Goal: Subscribe to service/newsletter

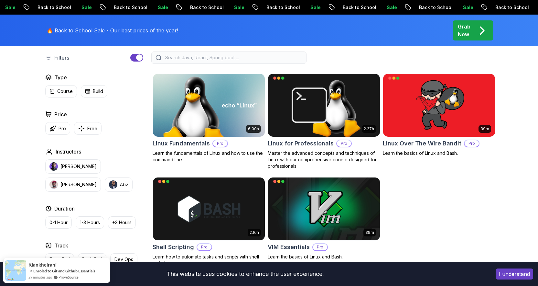
scroll to position [167, 0]
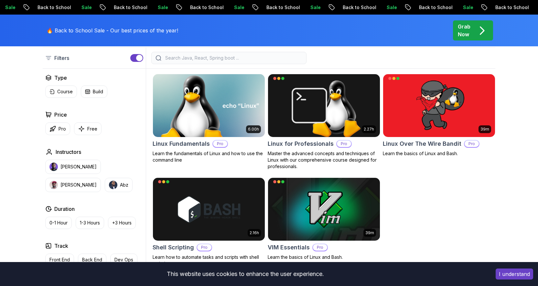
click at [194, 122] on img at bounding box center [208, 105] width 117 height 66
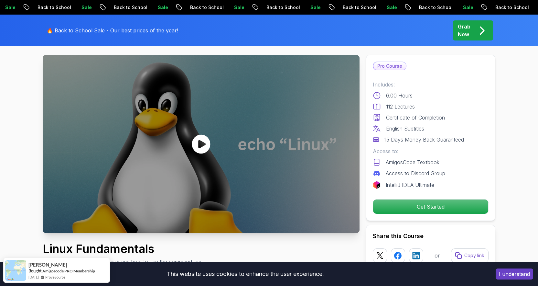
scroll to position [34, 0]
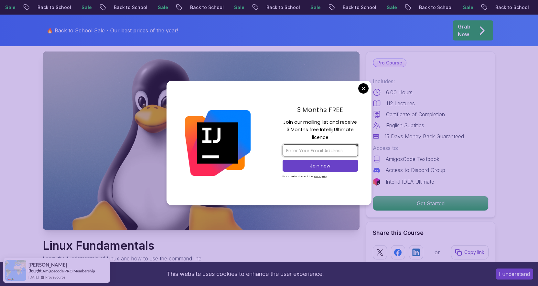
click at [313, 150] on input "email" at bounding box center [320, 150] width 75 height 12
type input "[EMAIL_ADDRESS][DOMAIN_NAME]"
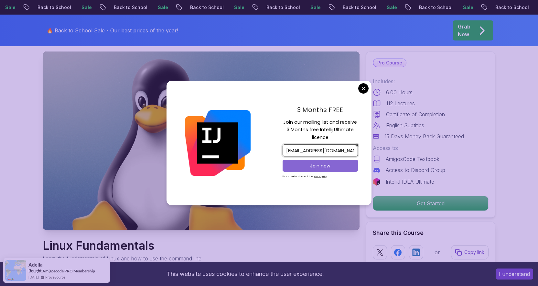
click at [316, 170] on button "Join now" at bounding box center [320, 166] width 75 height 12
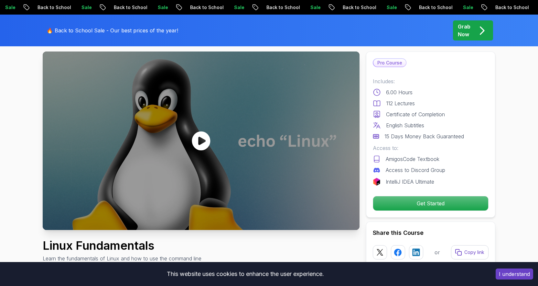
click at [201, 142] on icon at bounding box center [201, 140] width 19 height 19
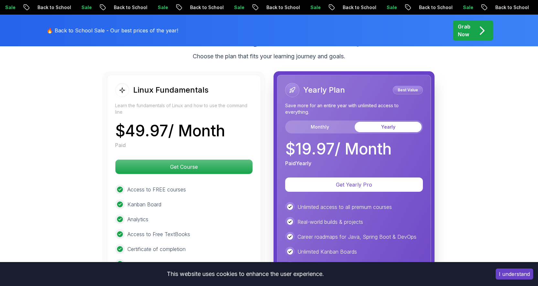
scroll to position [1452, 0]
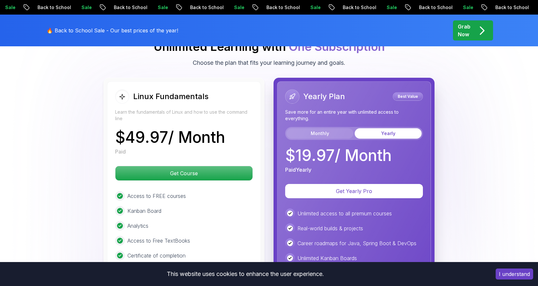
click at [319, 134] on button "Monthly" at bounding box center [320, 133] width 67 height 10
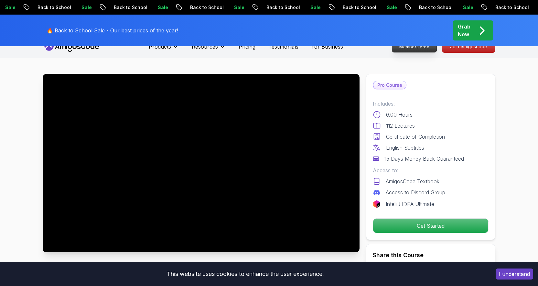
scroll to position [10, 0]
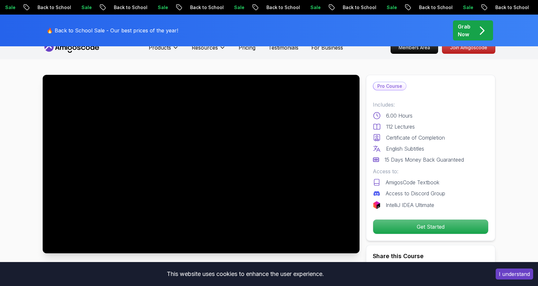
click at [465, 226] on p "Get Started" at bounding box center [430, 226] width 115 height 14
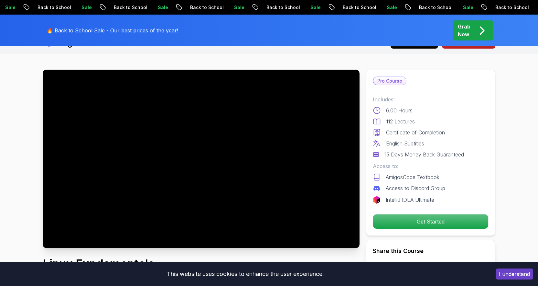
scroll to position [0, 0]
